Goal: Task Accomplishment & Management: Complete application form

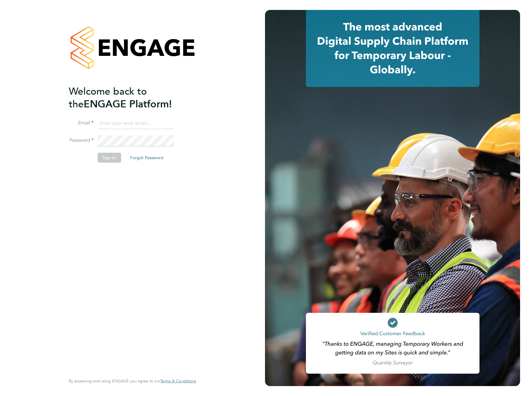
type input "James.Archer@vistry.co.uk"
click at [156, 210] on div "Welcome back to the ENGAGE Platform! Email James.Archer@vistry.co.uk Password S…" at bounding box center [129, 229] width 121 height 288
click at [104, 153] on button "Sign In" at bounding box center [109, 158] width 24 height 10
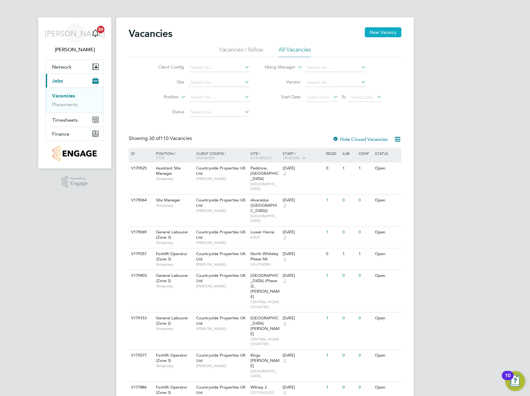
click at [385, 32] on button "New Vacancy" at bounding box center [383, 32] width 37 height 10
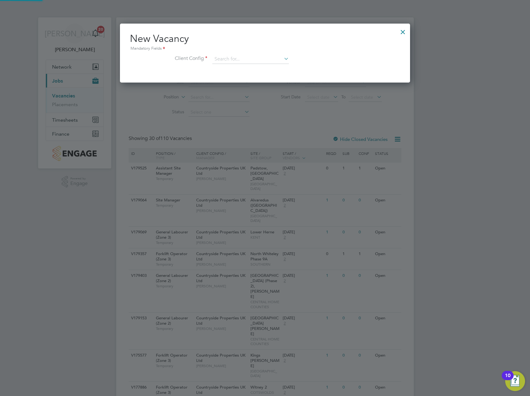
scroll to position [59, 290]
click at [241, 58] on input at bounding box center [250, 59] width 77 height 9
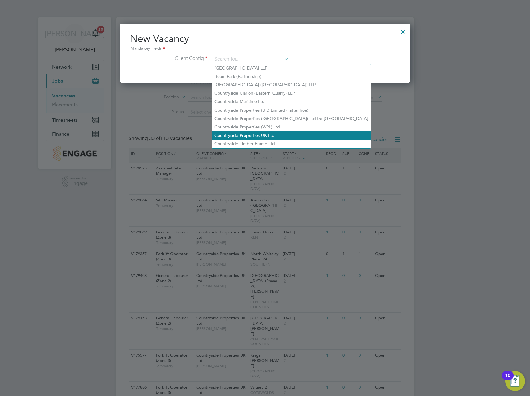
click at [243, 131] on li "Countryside Properties UK Ltd" at bounding box center [291, 135] width 159 height 8
type input "Countryside Properties UK Ltd"
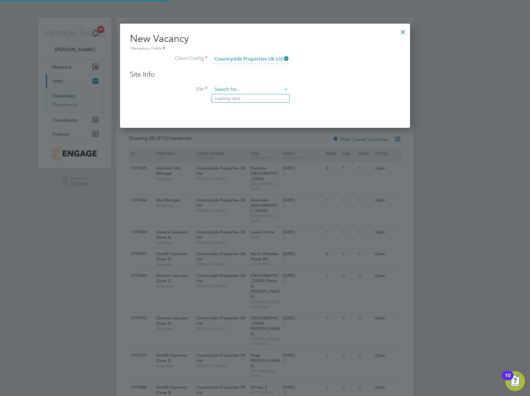
click at [221, 88] on input at bounding box center [250, 89] width 77 height 9
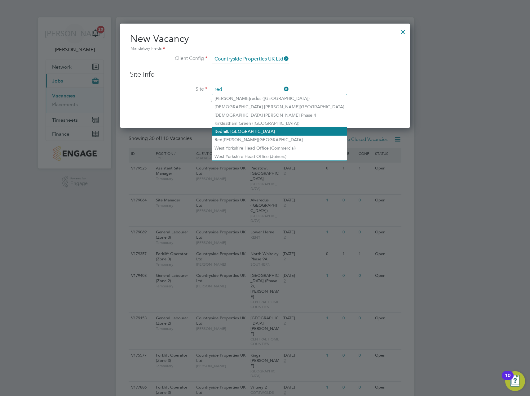
click at [234, 130] on li "[GEOGRAPHIC_DATA], [GEOGRAPHIC_DATA]" at bounding box center [279, 131] width 135 height 8
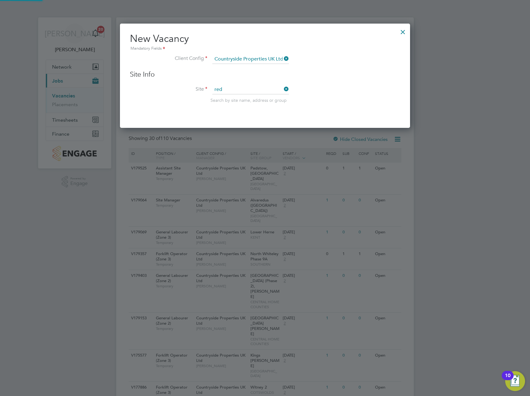
type input "[GEOGRAPHIC_DATA], [GEOGRAPHIC_DATA]"
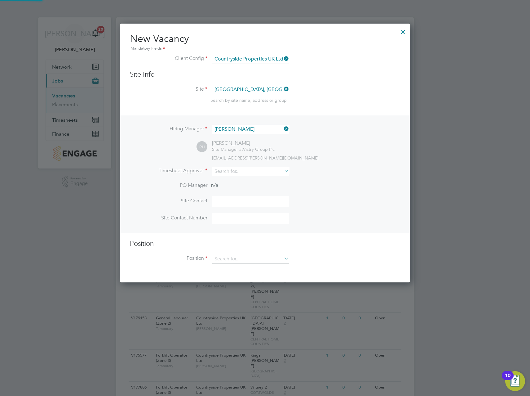
scroll to position [259, 290]
click at [283, 129] on icon at bounding box center [283, 128] width 0 height 9
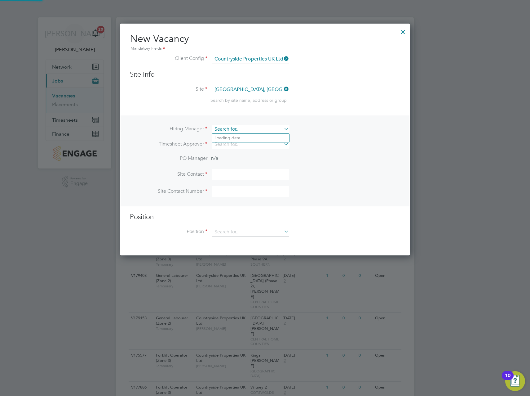
click at [243, 130] on input at bounding box center [250, 129] width 77 height 9
type input "m"
click at [232, 137] on li "[PERSON_NAME]" at bounding box center [250, 138] width 77 height 8
type input "[PERSON_NAME]"
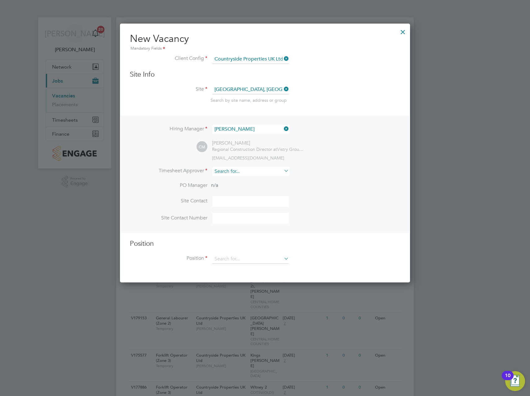
click at [236, 171] on input at bounding box center [250, 171] width 77 height 9
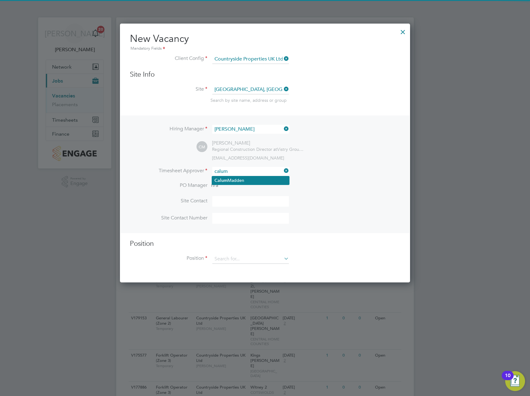
click at [236, 180] on li "[PERSON_NAME]" at bounding box center [250, 180] width 77 height 8
type input "[PERSON_NAME]"
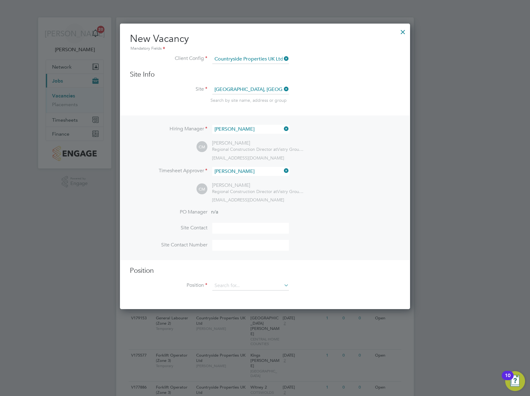
click at [339, 196] on div "CM [PERSON_NAME] Regional Construction Director at Vistry Group Plc [EMAIL_ADDR…" at bounding box center [299, 192] width 204 height 20
click at [249, 285] on input at bounding box center [250, 285] width 77 height 9
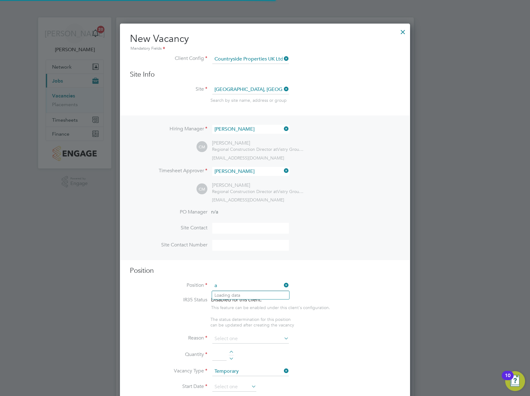
scroll to position [894, 290]
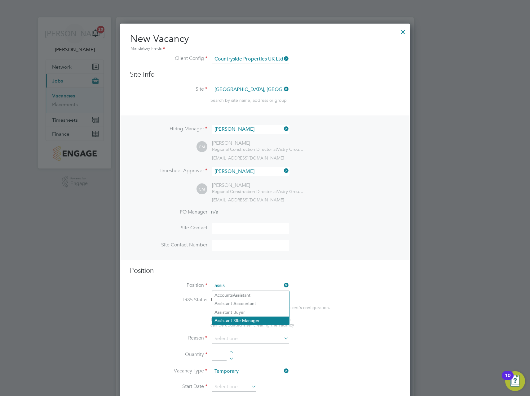
click at [243, 320] on li "Assis tant Site Manager" at bounding box center [250, 320] width 77 height 8
type input "Assistant Site Manager"
type textarea "• Loremipsum dol sitamet cons adi elitseddoeiu temp incid utlab etdolor ma aliq…"
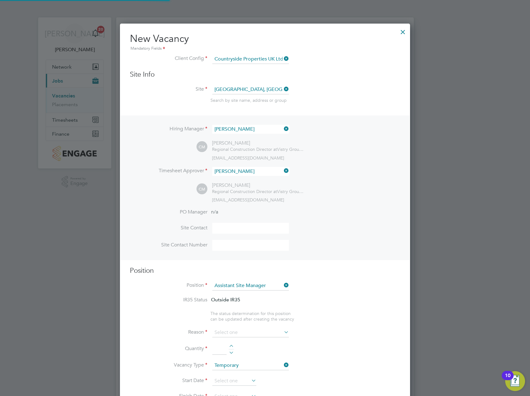
scroll to position [18, 33]
click at [323, 272] on h3 "Position" at bounding box center [265, 270] width 270 height 9
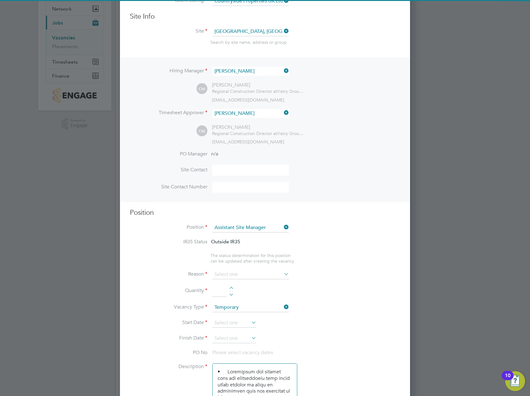
scroll to position [186, 0]
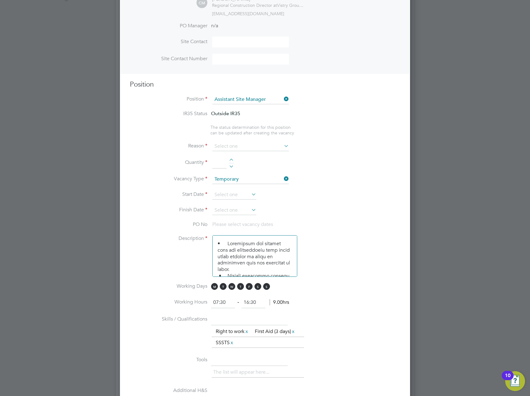
click at [233, 160] on div at bounding box center [231, 160] width 5 height 4
type input "1"
click at [223, 144] on input at bounding box center [250, 146] width 77 height 9
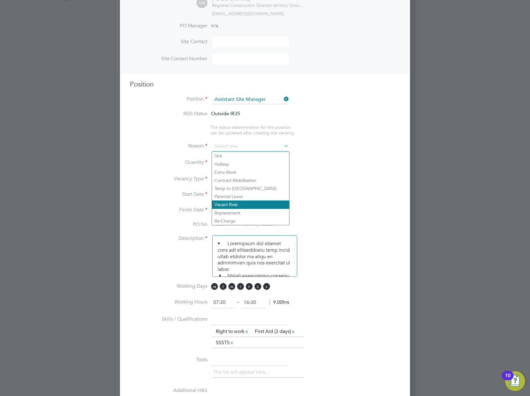
click at [230, 206] on li "Vacant Role" at bounding box center [250, 204] width 77 height 8
type input "Vacant Role"
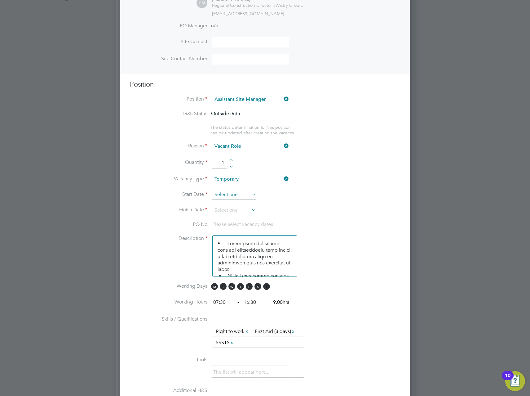
click at [241, 192] on input at bounding box center [234, 194] width 44 height 9
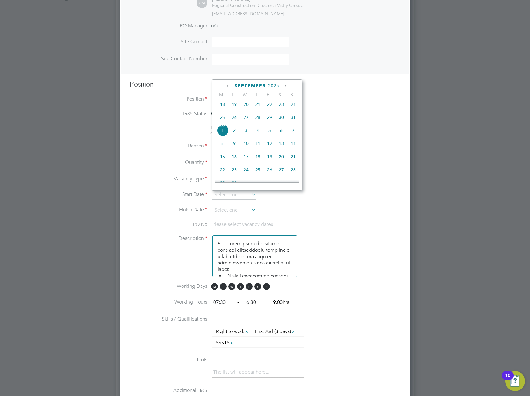
click at [222, 133] on span "[DATE]" at bounding box center [223, 130] width 12 height 12
type input "[DATE]"
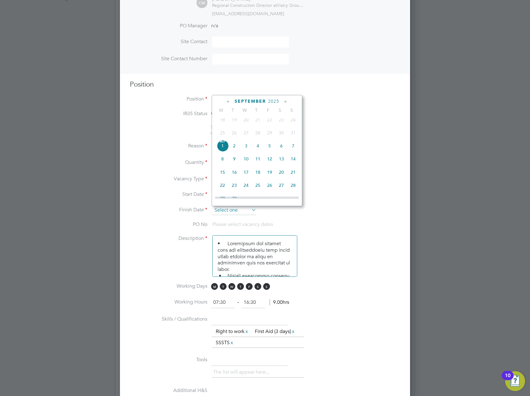
click at [229, 214] on input at bounding box center [234, 210] width 44 height 9
click at [281, 101] on div "[DATE]" at bounding box center [257, 101] width 84 height 6
click at [284, 100] on icon at bounding box center [285, 101] width 6 height 7
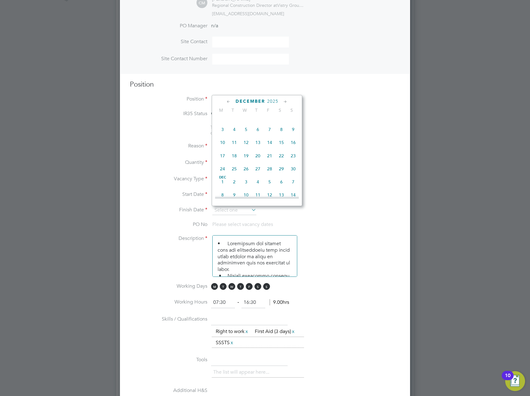
scroll to position [415, 0]
click at [257, 160] on span "25" at bounding box center [258, 154] width 12 height 12
type input "[DATE]"
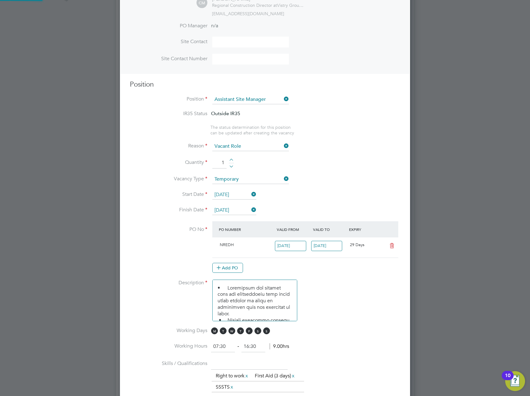
scroll to position [11, 58]
click at [334, 180] on li "Vacancy Type Temporary" at bounding box center [265, 183] width 270 height 16
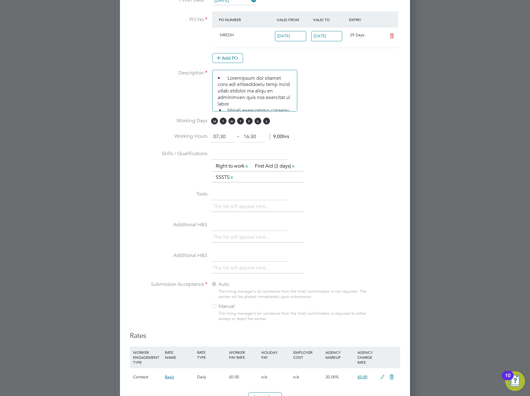
scroll to position [403, 0]
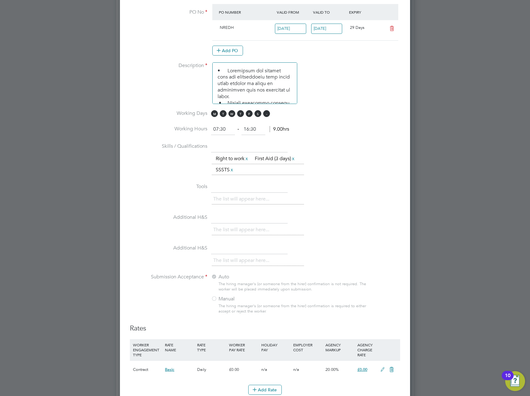
click at [267, 115] on span "S" at bounding box center [266, 113] width 7 height 7
click at [260, 117] on span "M T W T F S S" at bounding box center [241, 113] width 61 height 7
click at [256, 114] on span "S" at bounding box center [258, 113] width 7 height 7
click at [352, 126] on li "Working Hours 07:30 ‐ 16:30 9.00hrs" at bounding box center [265, 132] width 270 height 17
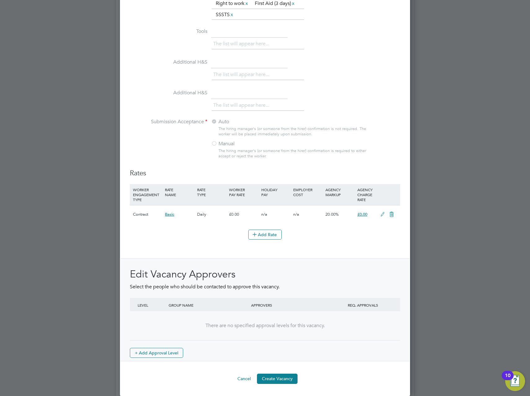
scroll to position [0, 0]
click at [278, 380] on button "Create Vacancy" at bounding box center [277, 378] width 41 height 10
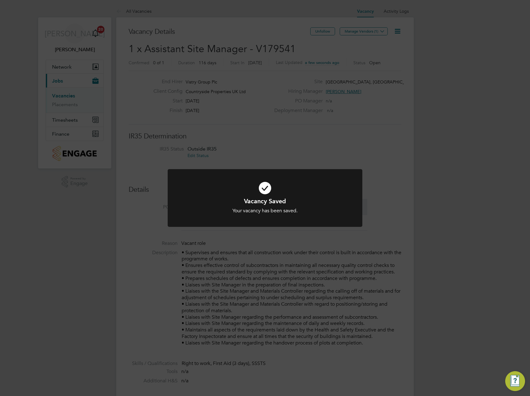
click at [374, 141] on div "Vacancy Saved Your vacancy has been saved. Cancel Okay" at bounding box center [265, 198] width 530 height 396
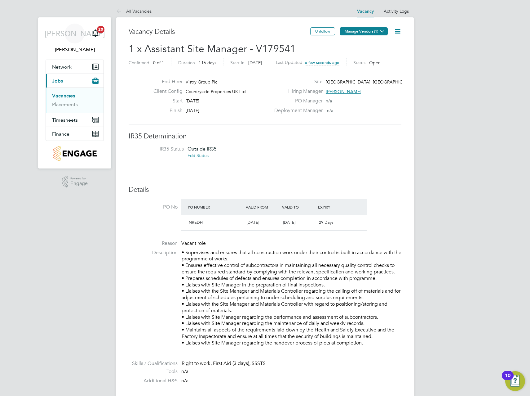
click at [374, 28] on button "Manage Vendors (1)" at bounding box center [364, 31] width 48 height 8
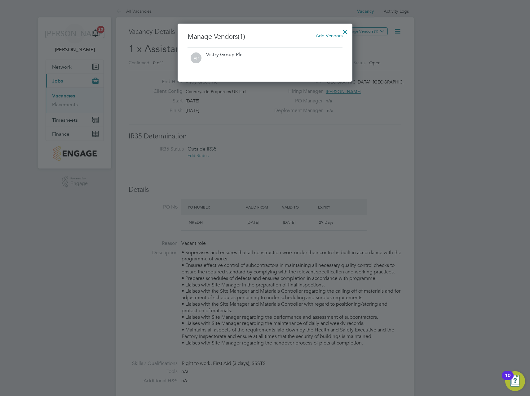
click at [330, 35] on span "Add Vendors" at bounding box center [329, 36] width 27 height 6
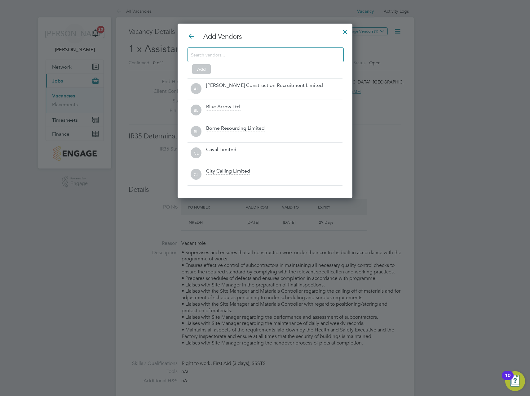
click at [214, 54] on input at bounding box center [261, 55] width 140 height 8
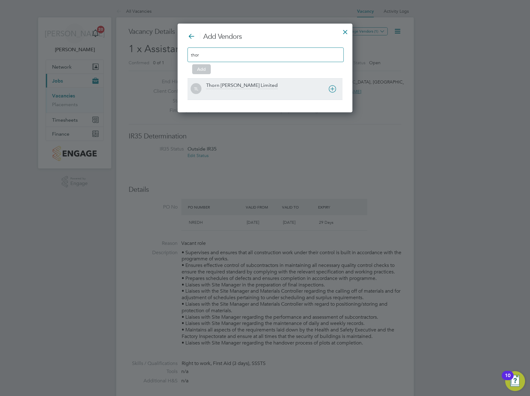
type input "thor"
click at [217, 86] on div "Thorn [PERSON_NAME] Limited" at bounding box center [242, 85] width 72 height 7
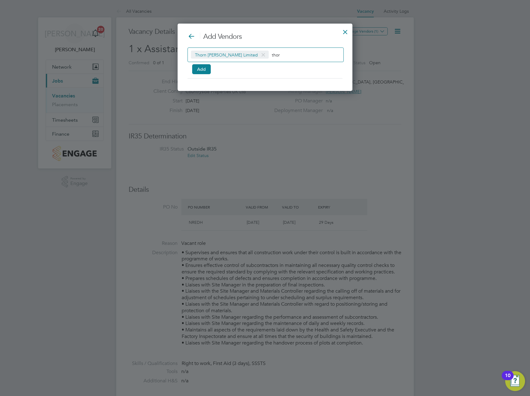
click at [272, 55] on input "thor" at bounding box center [291, 55] width 39 height 8
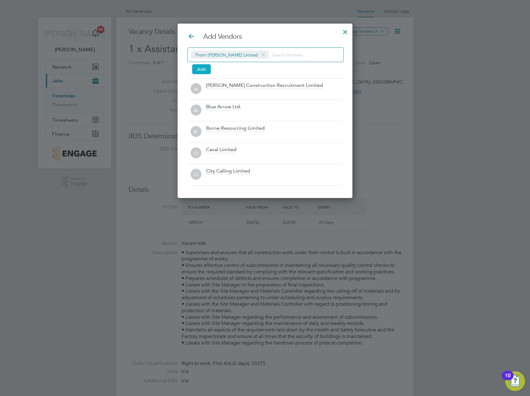
click at [202, 70] on button "Add" at bounding box center [201, 69] width 19 height 10
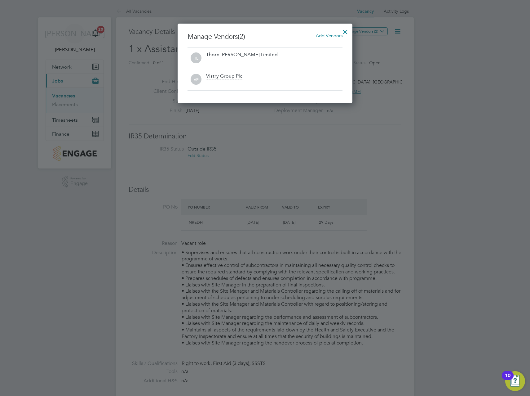
click at [343, 29] on div at bounding box center [345, 30] width 11 height 11
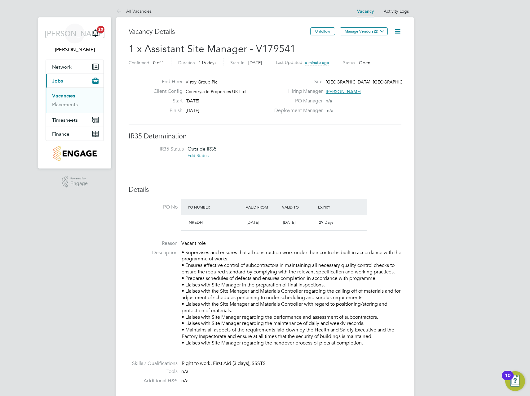
click at [62, 96] on link "Vacancies" at bounding box center [63, 96] width 23 height 6
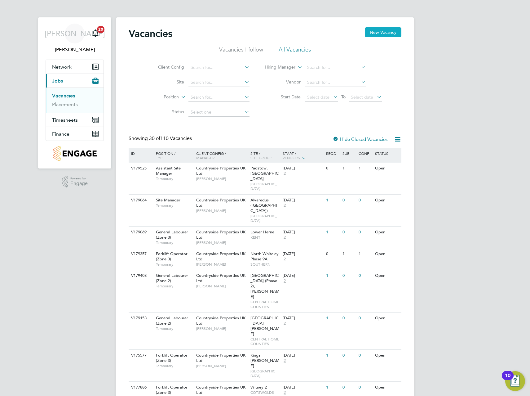
click at [379, 32] on button "New Vacancy" at bounding box center [383, 32] width 37 height 10
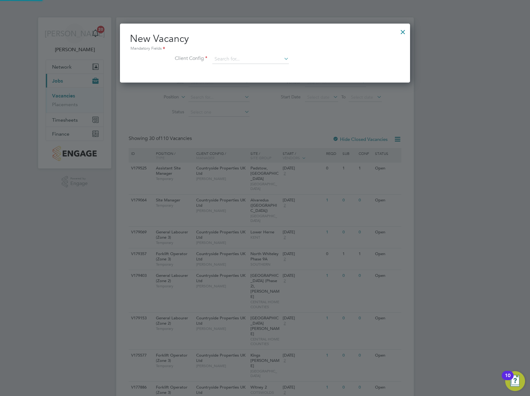
scroll to position [59, 290]
click at [257, 59] on input at bounding box center [250, 59] width 77 height 9
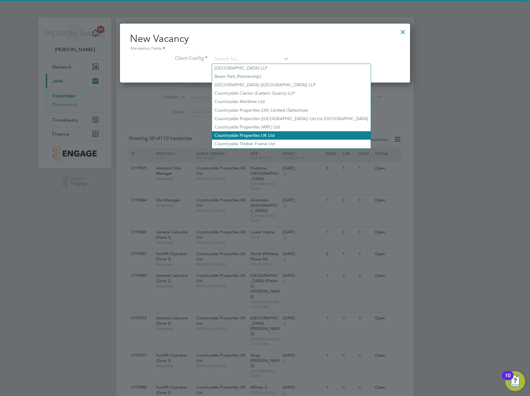
click at [250, 131] on li "Countryside Properties UK Ltd" at bounding box center [291, 135] width 159 height 8
type input "Countryside Properties UK Ltd"
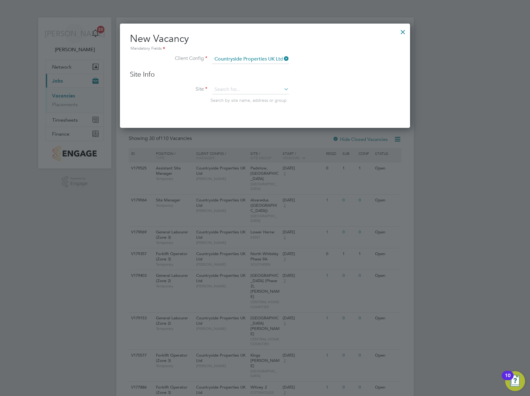
scroll to position [105, 290]
click at [243, 88] on input at bounding box center [250, 89] width 77 height 9
click at [232, 132] on li "St. [PERSON_NAME]" at bounding box center [250, 131] width 77 height 8
type input "St. [PERSON_NAME]"
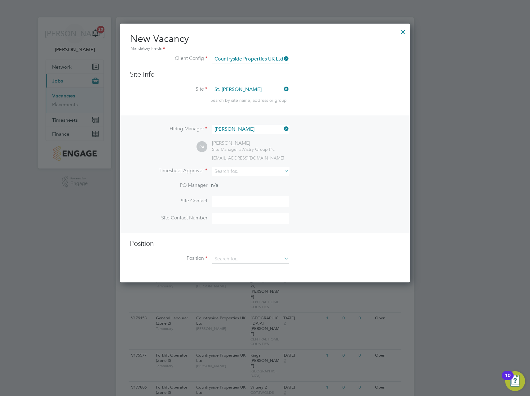
click at [283, 128] on icon at bounding box center [283, 128] width 0 height 9
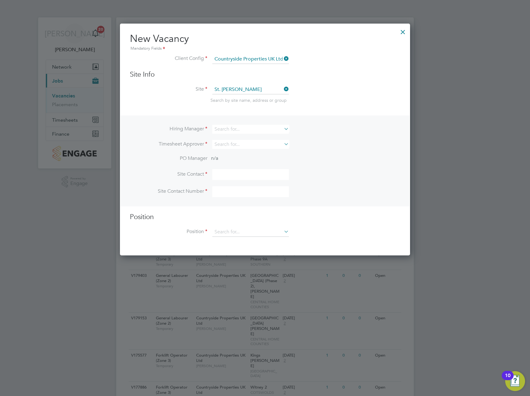
scroll to position [232, 290]
click at [227, 124] on div "Hiring Manager Timesheet Approver PO Manager n/a Site Contact Site Contact Numb…" at bounding box center [265, 160] width 289 height 91
click at [225, 128] on input at bounding box center [250, 129] width 77 height 9
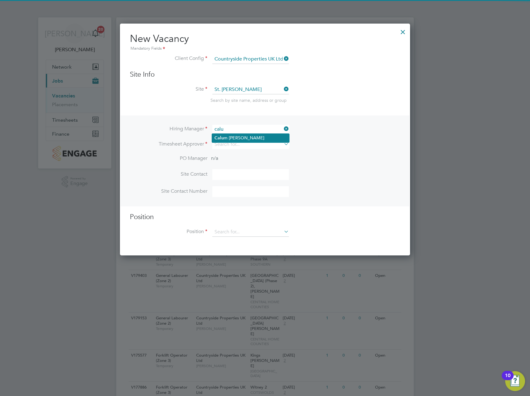
click at [231, 138] on li "Calu m Madden" at bounding box center [250, 138] width 77 height 8
type input "[PERSON_NAME]"
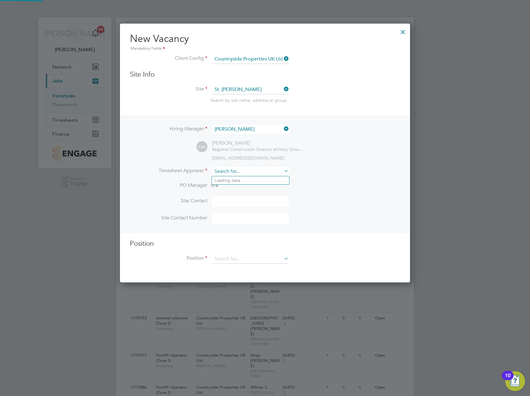
click at [228, 170] on input at bounding box center [250, 171] width 77 height 9
click at [239, 182] on li "[PERSON_NAME]" at bounding box center [250, 180] width 77 height 8
type input "[PERSON_NAME]"
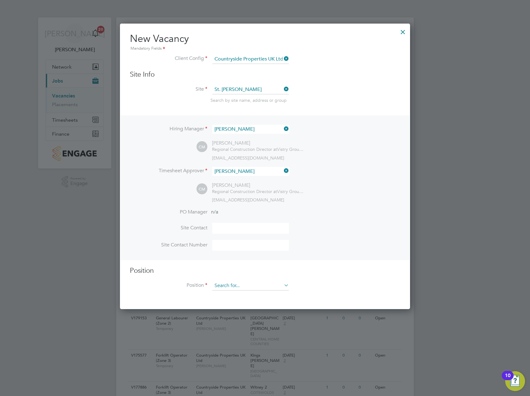
click at [235, 286] on input at bounding box center [250, 285] width 77 height 9
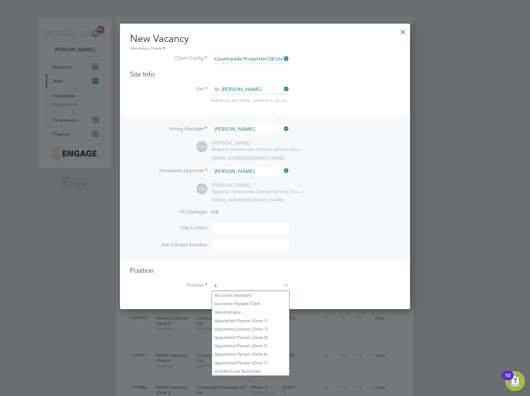
scroll to position [894, 290]
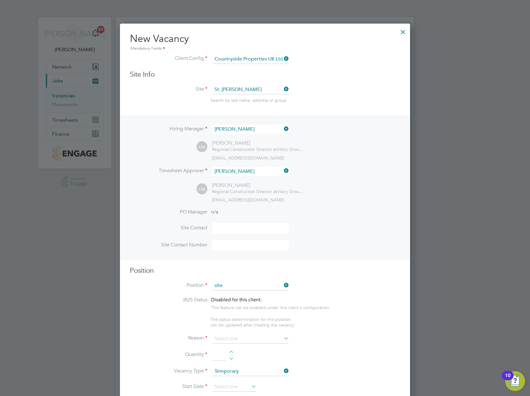
click at [234, 310] on li "Site Manager" at bounding box center [250, 312] width 77 height 8
type input "Site Manager"
type textarea "• Loremip dolo sitam con adipisc eli se doeiusmodt inci utl etdolore magnaaliqu…"
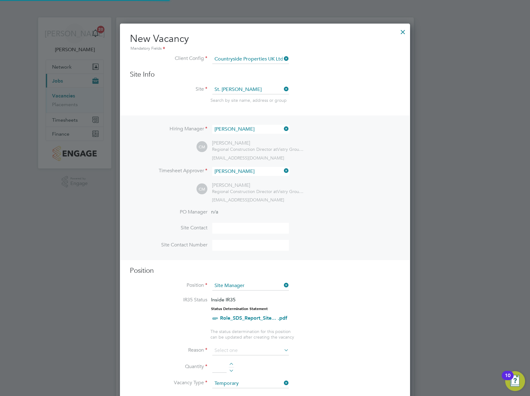
scroll to position [155, 0]
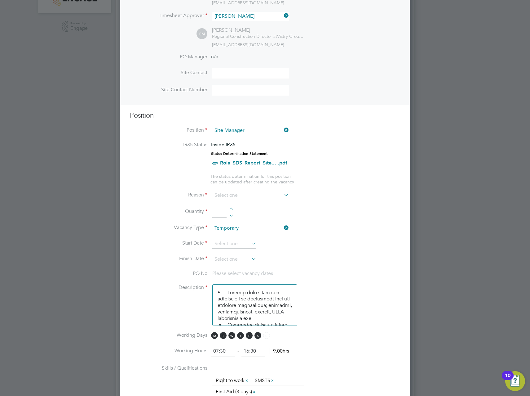
click at [229, 208] on div at bounding box center [231, 209] width 5 height 4
type input "1"
click at [237, 198] on input at bounding box center [250, 195] width 77 height 9
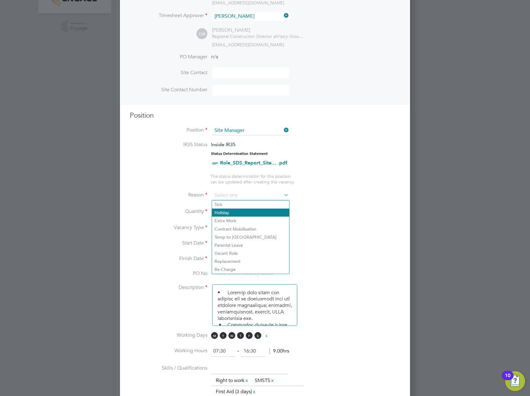
click at [230, 210] on li "Holiday" at bounding box center [250, 212] width 77 height 8
type input "Holiday"
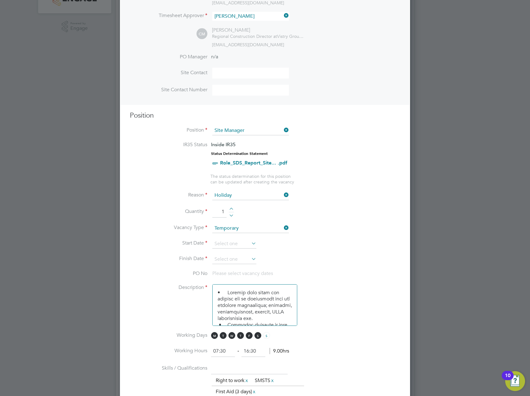
click at [337, 232] on li "Vacancy Type Temporary" at bounding box center [265, 232] width 270 height 16
click at [229, 241] on input at bounding box center [234, 243] width 44 height 9
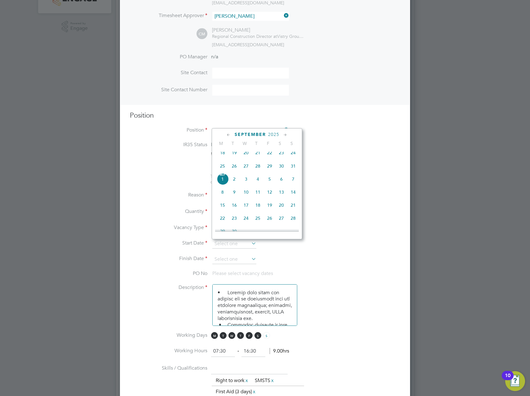
click at [220, 184] on span "[DATE]" at bounding box center [223, 179] width 12 height 12
type input "[DATE]"
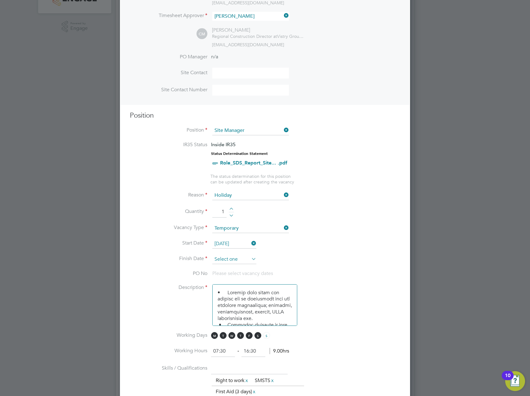
click at [227, 259] on input at bounding box center [234, 259] width 44 height 9
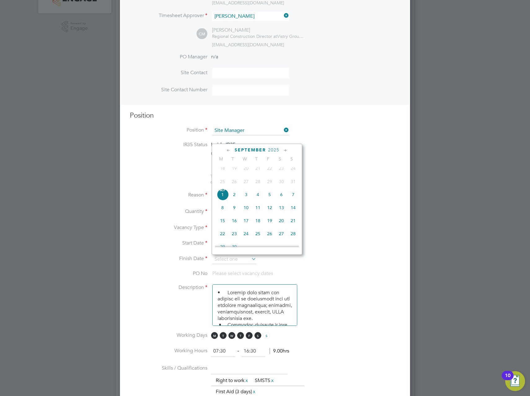
click at [269, 199] on span "5" at bounding box center [270, 194] width 12 height 12
type input "[DATE]"
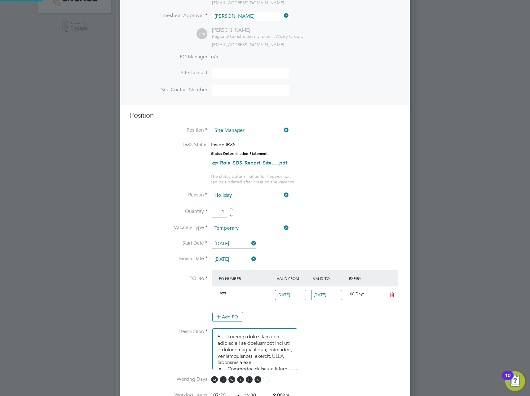
click at [319, 208] on li "Quantity 1" at bounding box center [265, 214] width 270 height 17
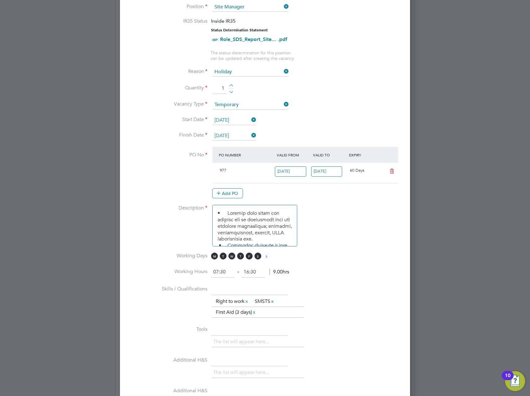
scroll to position [279, 0]
click at [257, 257] on span "S" at bounding box center [258, 255] width 7 height 7
click at [346, 254] on li "Working Days M T W T F S S" at bounding box center [265, 259] width 270 height 14
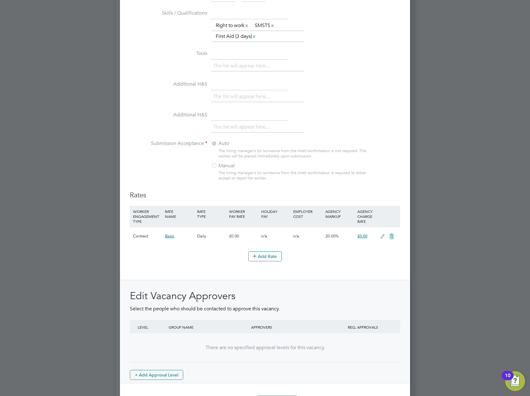
scroll to position [576, 0]
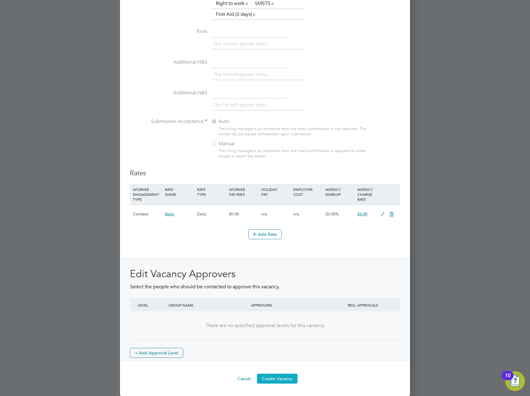
click at [280, 379] on button "Create Vacancy" at bounding box center [277, 378] width 41 height 10
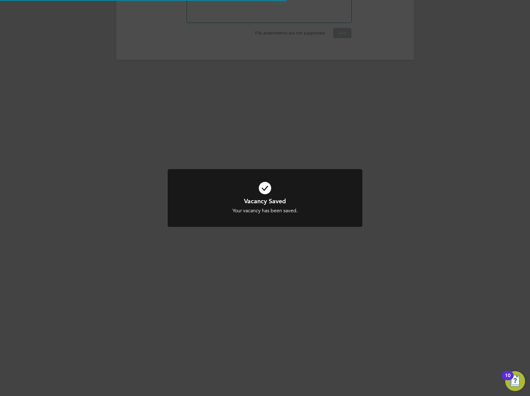
scroll to position [230, 0]
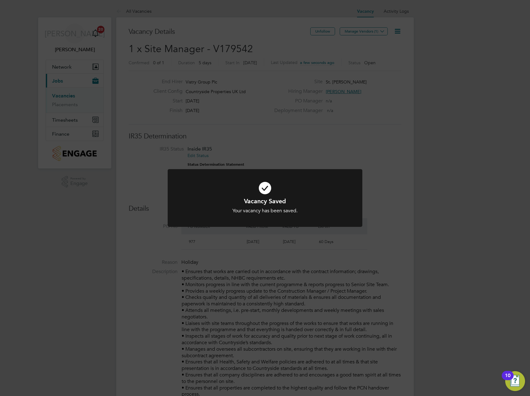
click at [388, 87] on div "Vacancy Saved Your vacancy has been saved. Cancel Okay" at bounding box center [265, 198] width 530 height 396
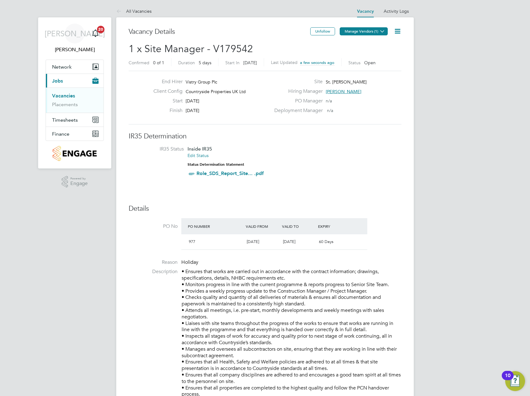
click at [380, 29] on icon at bounding box center [382, 31] width 5 height 5
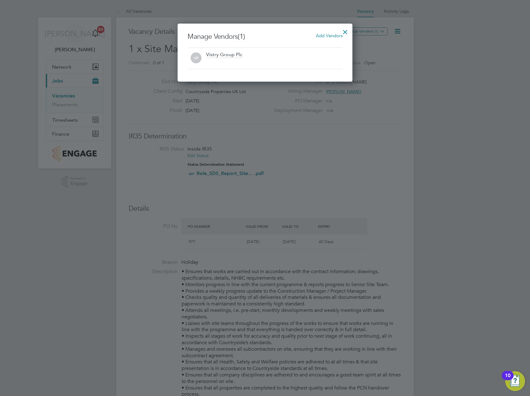
click at [324, 35] on span "Add Vendors" at bounding box center [329, 36] width 27 height 6
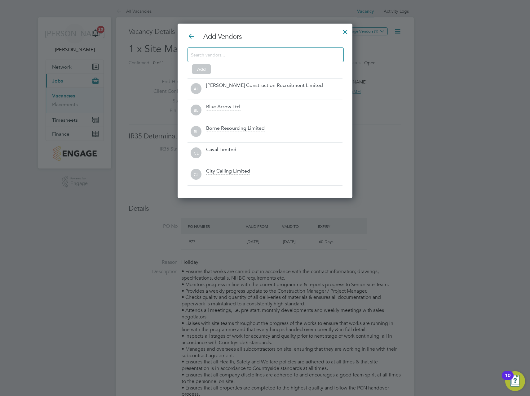
click at [223, 54] on input at bounding box center [261, 55] width 140 height 8
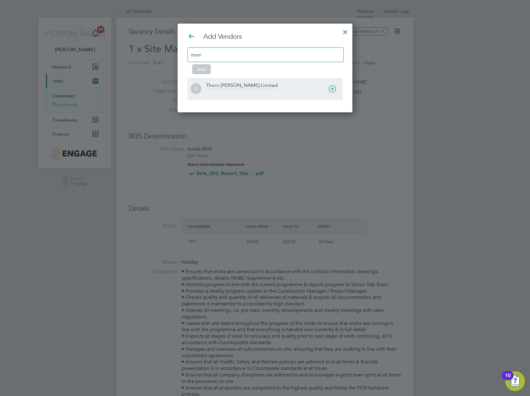
type input "thorn"
click at [237, 81] on div "[PERSON_NAME] Limited" at bounding box center [265, 88] width 155 height 21
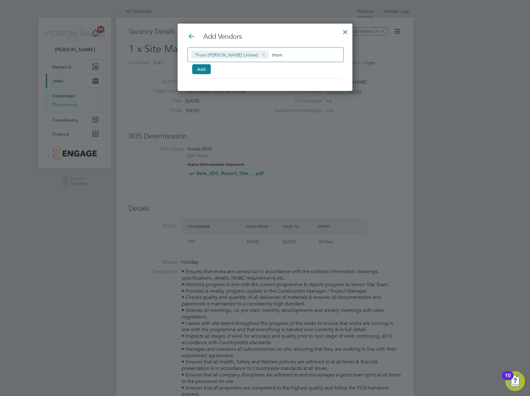
click at [272, 56] on input "thorn" at bounding box center [291, 55] width 39 height 8
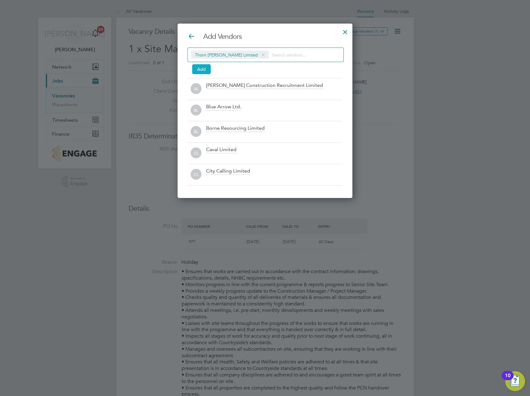
click at [203, 66] on button "Add" at bounding box center [201, 69] width 19 height 10
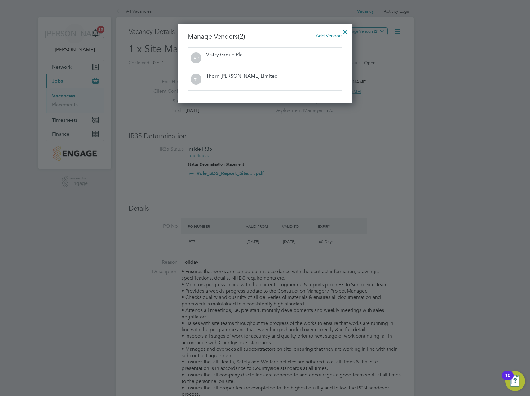
click at [347, 31] on div at bounding box center [345, 30] width 11 height 11
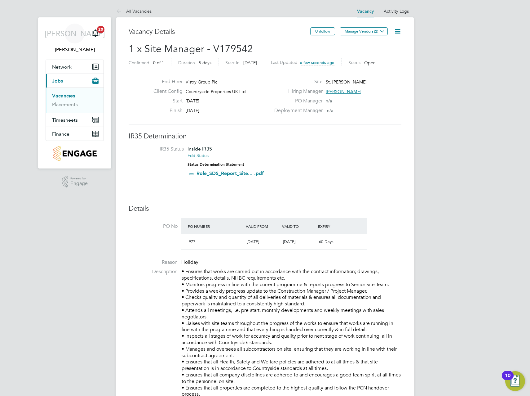
click at [66, 95] on link "Vacancies" at bounding box center [63, 96] width 23 height 6
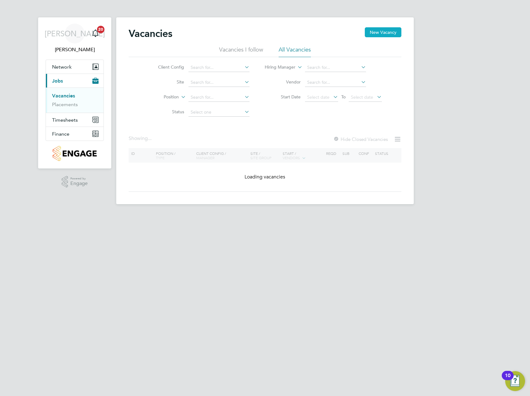
click at [384, 32] on button "New Vacancy" at bounding box center [383, 32] width 37 height 10
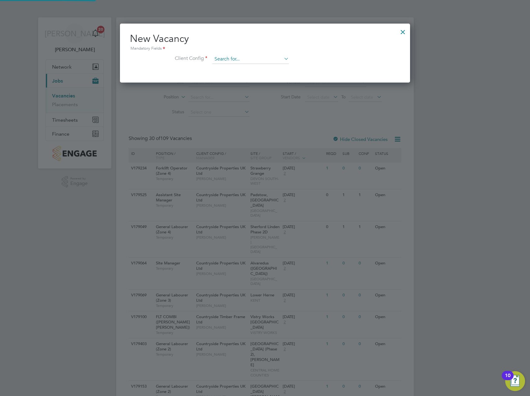
scroll to position [59, 290]
click at [239, 56] on input at bounding box center [250, 59] width 77 height 9
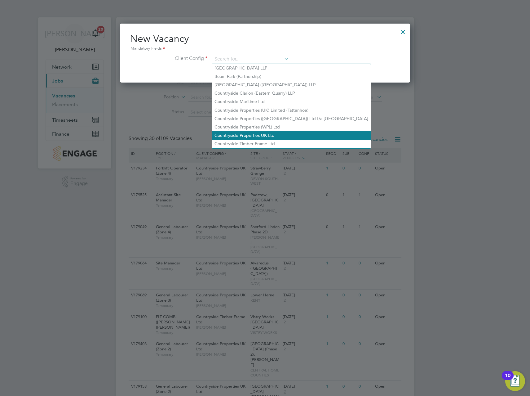
click at [243, 132] on li "Countryside Properties UK Ltd" at bounding box center [291, 135] width 159 height 8
type input "Countryside Properties UK Ltd"
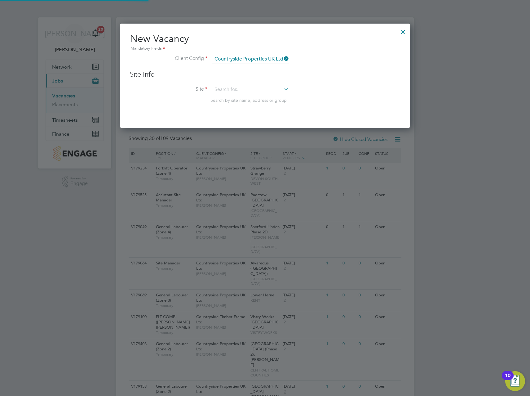
scroll to position [105, 290]
click at [231, 88] on input at bounding box center [250, 89] width 77 height 9
click at [247, 98] on li "Padstow, Best wood" at bounding box center [250, 98] width 77 height 8
type input "Padstow, [GEOGRAPHIC_DATA]"
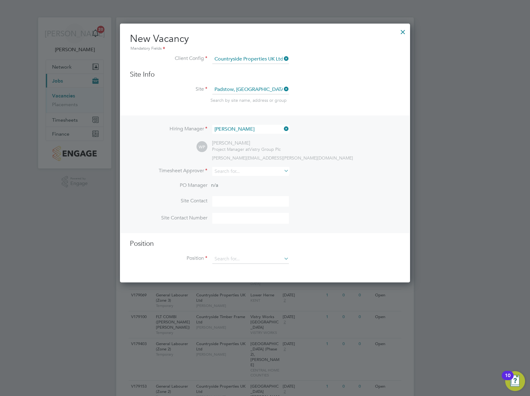
click at [283, 128] on icon at bounding box center [283, 128] width 0 height 9
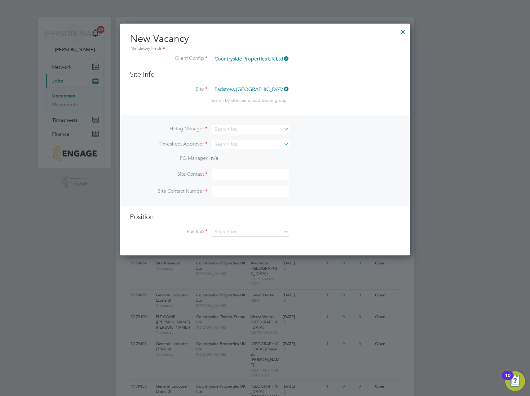
scroll to position [232, 290]
click at [268, 131] on input at bounding box center [250, 129] width 77 height 9
click at [255, 134] on li "[PERSON_NAME]" at bounding box center [250, 138] width 77 height 8
type input "[PERSON_NAME]"
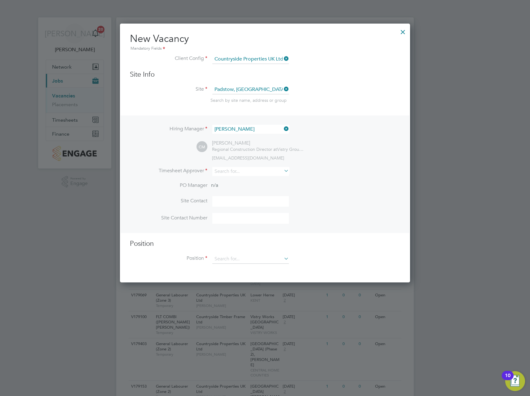
scroll to position [259, 290]
click at [224, 172] on input at bounding box center [250, 171] width 77 height 9
click at [246, 180] on li "[PERSON_NAME]" at bounding box center [250, 180] width 77 height 8
type input "[PERSON_NAME]"
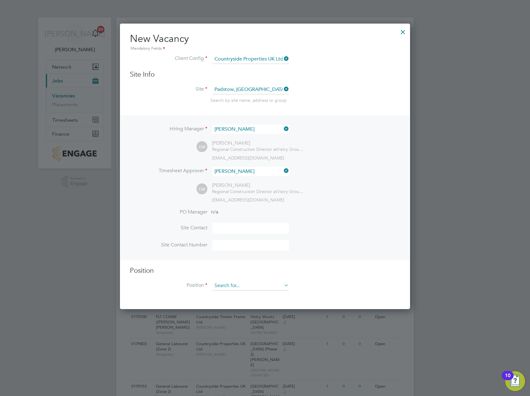
click at [219, 286] on input at bounding box center [250, 285] width 77 height 9
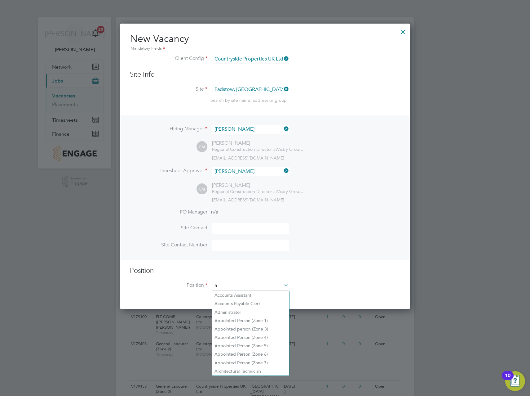
scroll to position [894, 290]
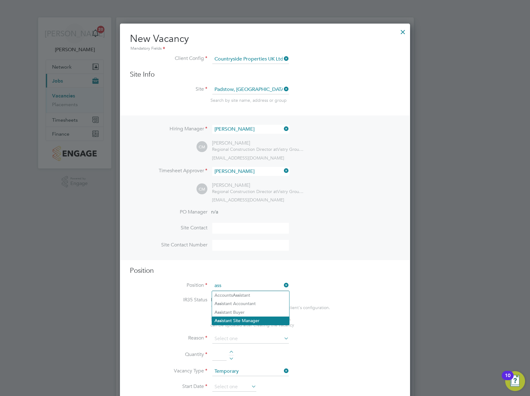
click at [242, 321] on li "Ass istant Site Manager" at bounding box center [250, 320] width 77 height 8
type input "Assistant Site Manager"
type textarea "• Loremipsum dol sitamet cons adi elitseddoeiu temp incid utlab etdolor ma aliq…"
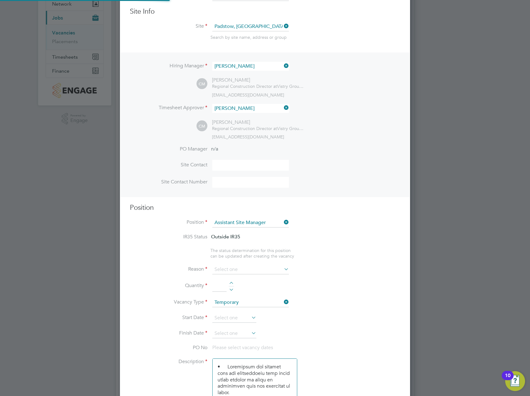
scroll to position [186, 0]
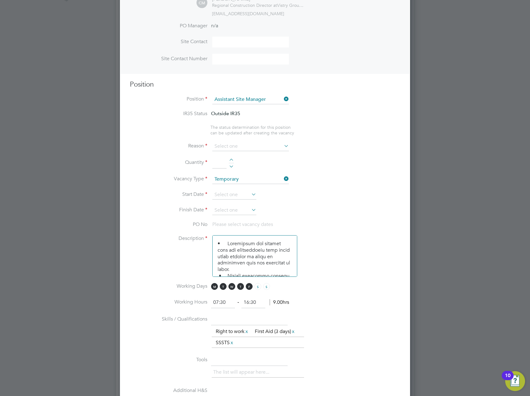
click at [229, 160] on div at bounding box center [231, 160] width 5 height 4
type input "1"
click at [241, 148] on input at bounding box center [250, 146] width 77 height 9
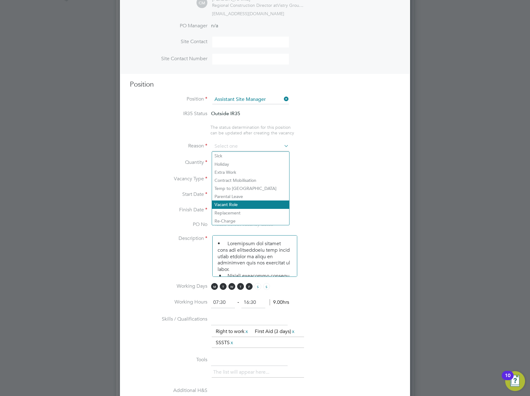
click at [234, 206] on li "Vacant Role" at bounding box center [250, 204] width 77 height 8
type input "Vacant Role"
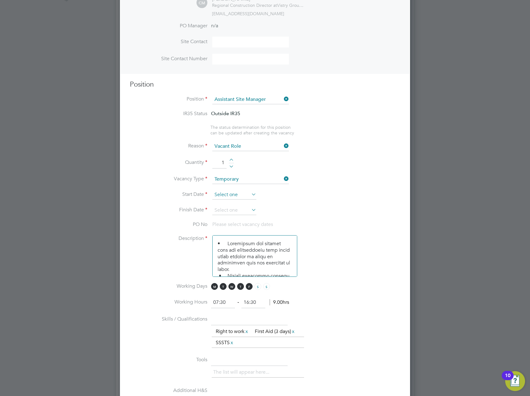
click at [232, 199] on input at bounding box center [234, 194] width 44 height 9
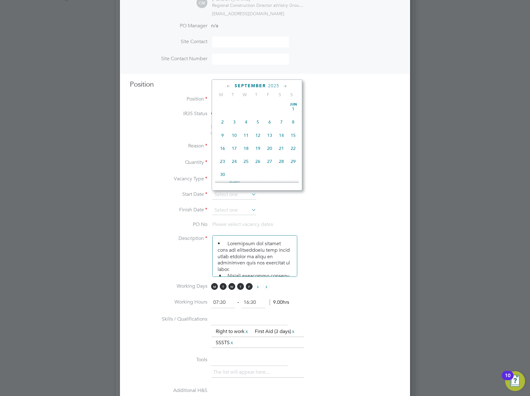
scroll to position [188, 0]
click at [235, 134] on span "2" at bounding box center [234, 130] width 12 height 12
type input "[DATE]"
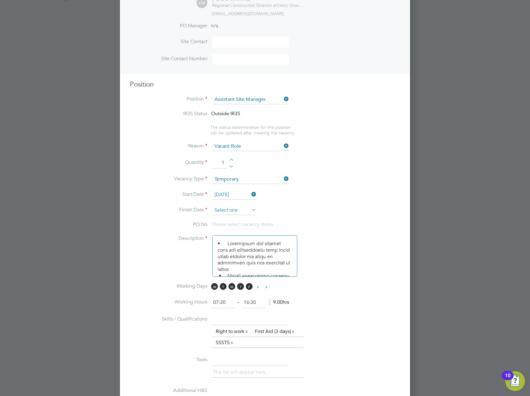
click at [239, 213] on input at bounding box center [234, 210] width 44 height 9
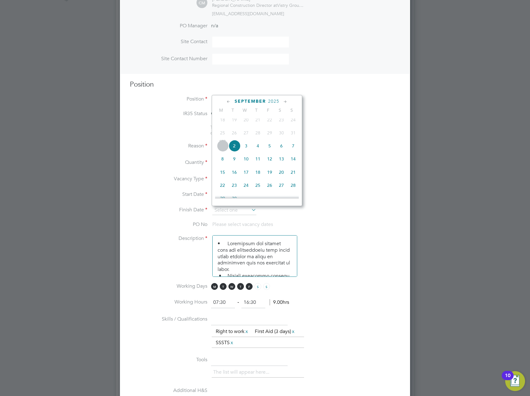
click at [286, 100] on icon at bounding box center [285, 101] width 6 height 7
click at [268, 160] on span "26" at bounding box center [270, 154] width 12 height 12
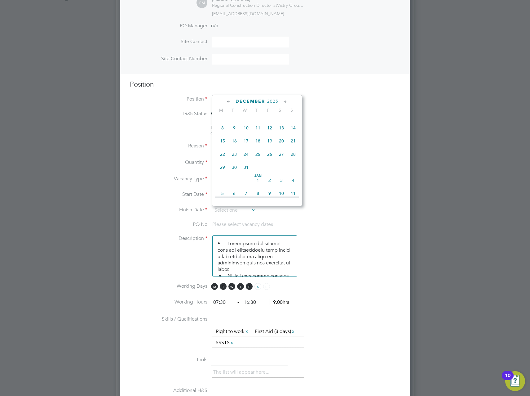
type input "26 Dec 2025"
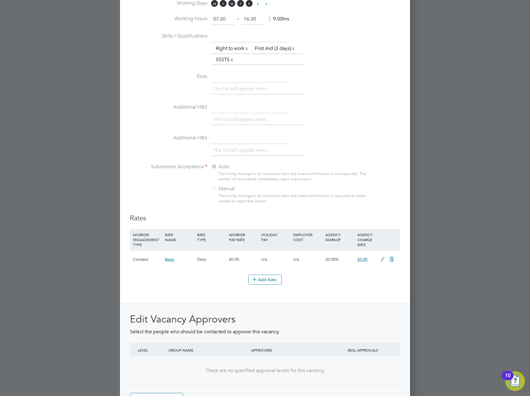
scroll to position [559, 0]
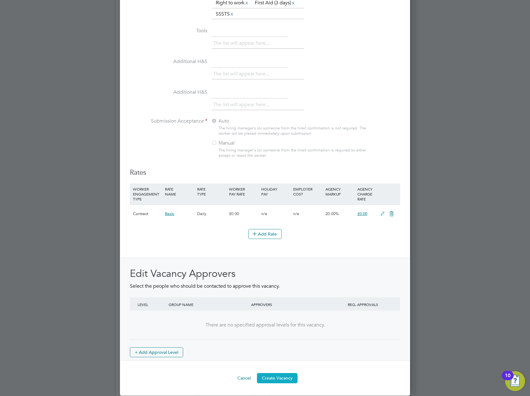
click at [279, 381] on button "Create Vacancy" at bounding box center [277, 378] width 41 height 10
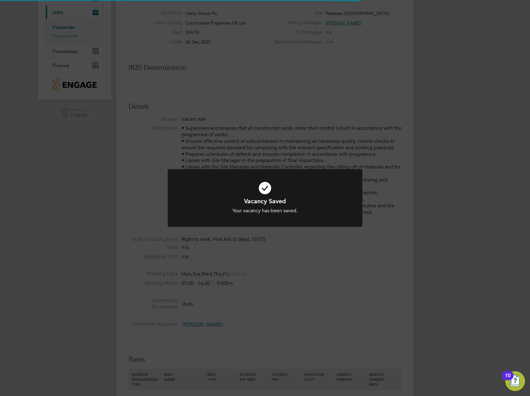
scroll to position [3, 3]
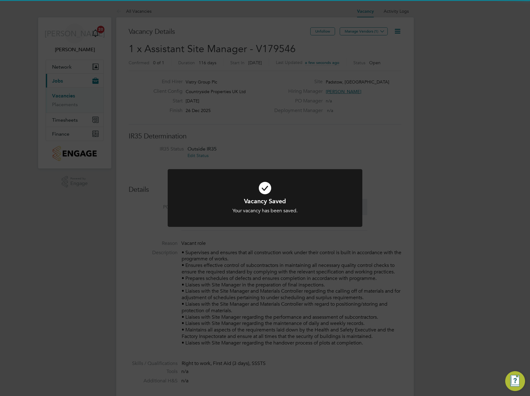
click at [472, 81] on div "Vacancy Saved Your vacancy has been saved. Cancel Okay" at bounding box center [265, 198] width 530 height 396
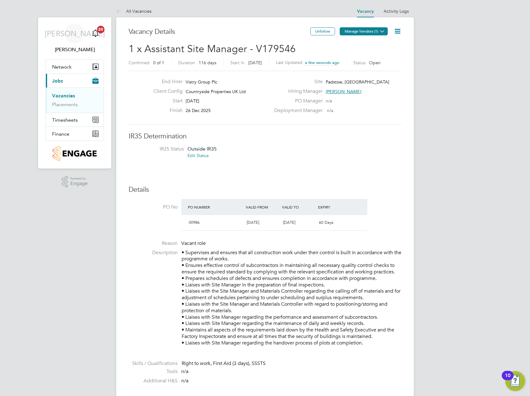
click at [377, 32] on button "Manage Vendors (1)" at bounding box center [364, 31] width 48 height 8
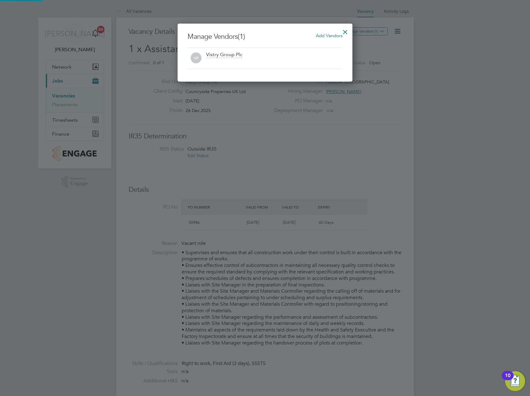
click at [320, 35] on span "Add Vendors" at bounding box center [329, 36] width 27 height 6
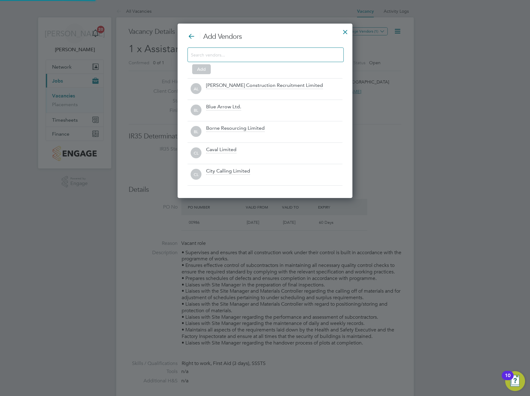
click at [235, 56] on input at bounding box center [261, 55] width 140 height 8
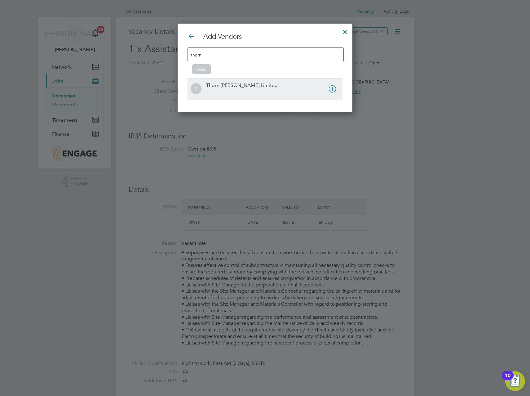
type input "thorn"
click at [221, 85] on div "Thorn [PERSON_NAME] Limited" at bounding box center [242, 85] width 72 height 7
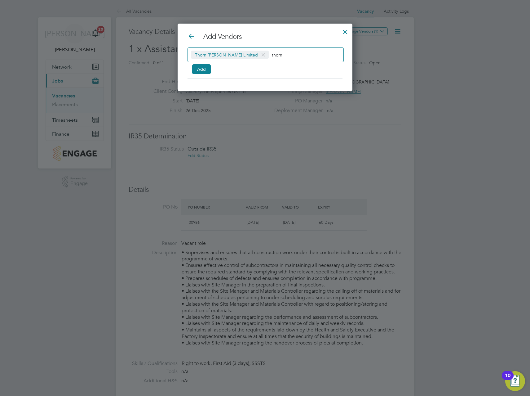
click at [272, 55] on input "thorn" at bounding box center [291, 55] width 39 height 8
click at [272, 57] on input "thorn" at bounding box center [291, 55] width 39 height 8
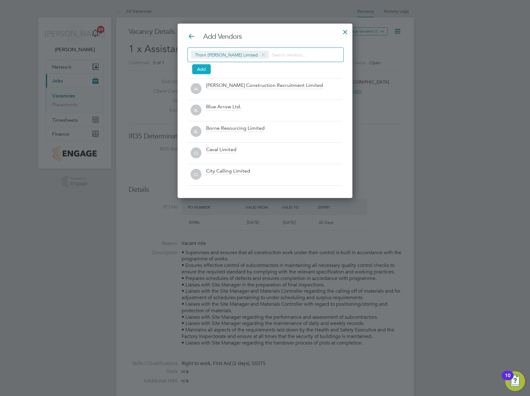
click at [203, 69] on button "Add" at bounding box center [201, 69] width 19 height 10
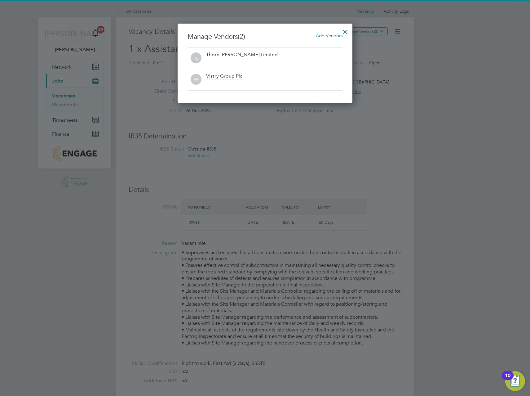
click at [351, 28] on div "Manage Vendors (2) Add Vendors [PERSON_NAME] Limited VP Vistry Group Plc" at bounding box center [265, 63] width 175 height 79
click at [345, 32] on div at bounding box center [345, 30] width 11 height 11
